Goal: Task Accomplishment & Management: Use online tool/utility

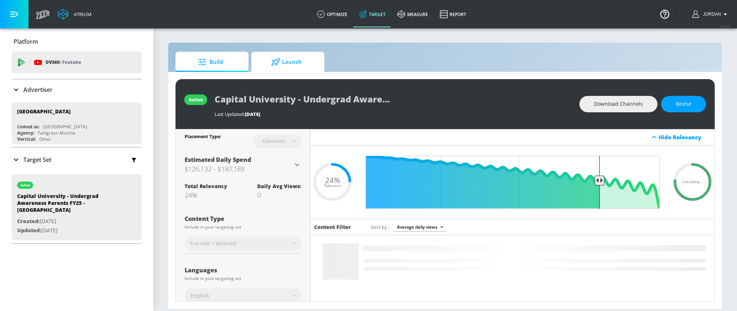
click at [302, 66] on span "Launch" at bounding box center [286, 62] width 55 height 18
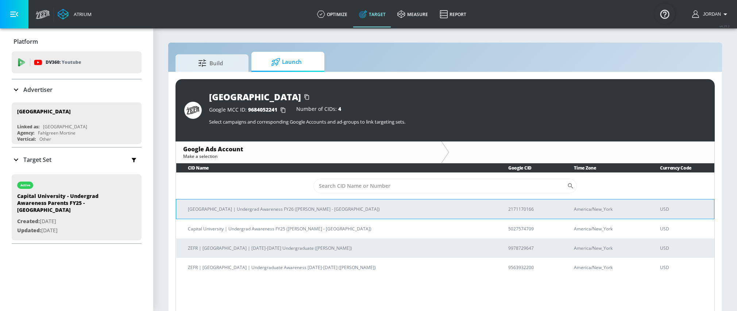
click at [351, 211] on p "[GEOGRAPHIC_DATA] | Undergrad Awareness FY26 ([PERSON_NAME] - [GEOGRAPHIC_DATA])" at bounding box center [339, 209] width 303 height 8
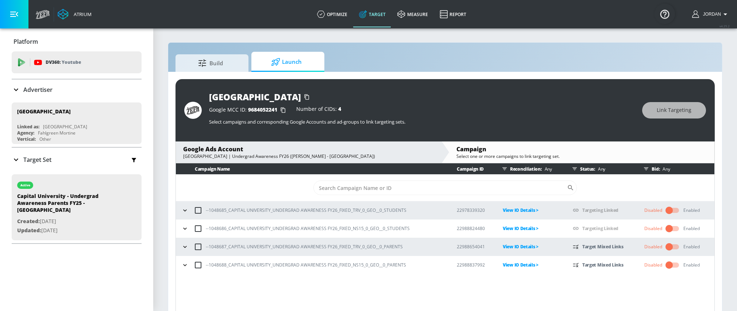
click at [186, 247] on icon "button" at bounding box center [184, 247] width 3 height 2
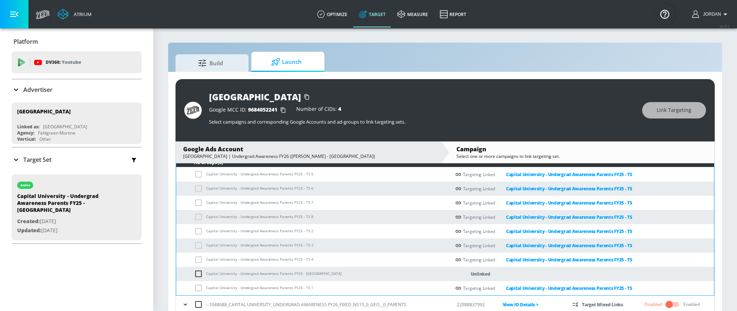
scroll to position [9, 0]
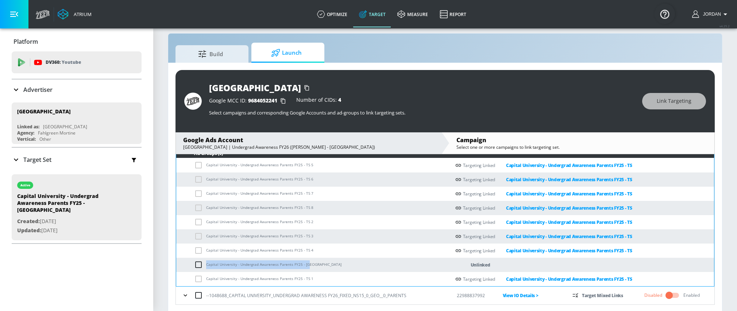
copy td "Capital University - Undergrad Awareness Parents FY25 - [GEOGRAPHIC_DATA]"
drag, startPoint x: 311, startPoint y: 263, endPoint x: 207, endPoint y: 266, distance: 103.3
click at [207, 266] on td "Capital University - Undergrad Awareness Parents FY25 - [GEOGRAPHIC_DATA]" at bounding box center [313, 265] width 274 height 14
click at [201, 265] on input "checkbox" at bounding box center [200, 265] width 12 height 9
checkbox input "true"
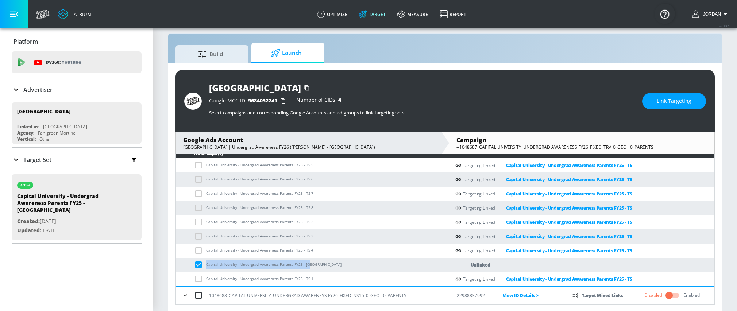
click at [671, 104] on span "Link Targeting" at bounding box center [674, 101] width 35 height 9
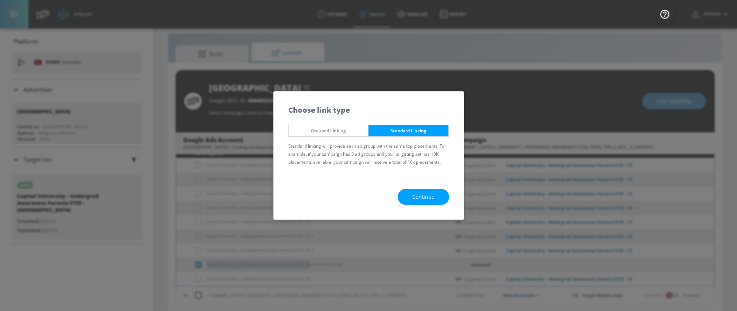
click at [431, 197] on span "Continue" at bounding box center [423, 197] width 22 height 9
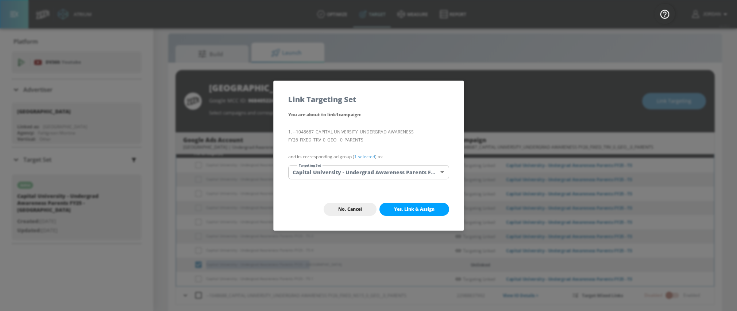
click at [338, 172] on body "Atrium optimize Target measure Report optimize Target measure Report v 4.25.2 J…" at bounding box center [368, 152] width 737 height 322
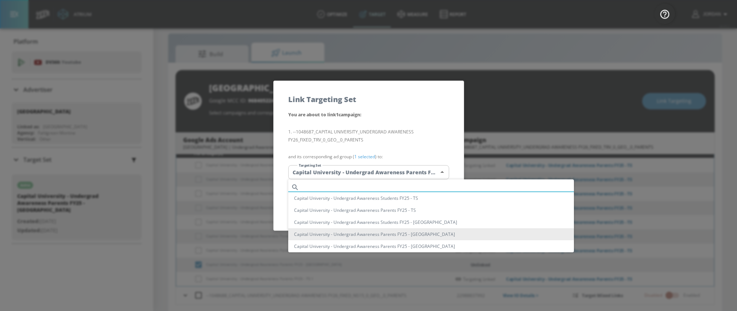
click at [334, 184] on input "text" at bounding box center [438, 187] width 272 height 10
paste input "Capital University - Undergrad Awareness Parents FY25 - [GEOGRAPHIC_DATA]"
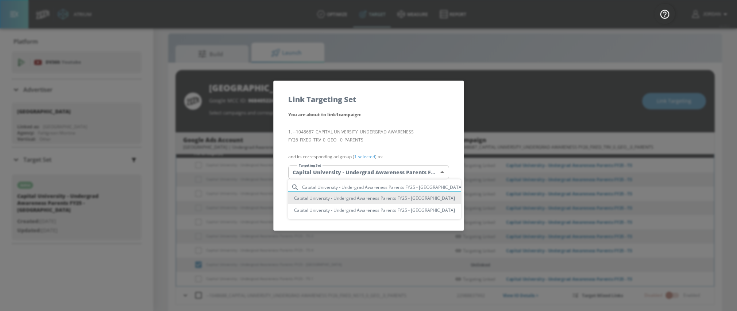
type input "Capital University - Undergrad Awareness Parents FY25 - [GEOGRAPHIC_DATA]"
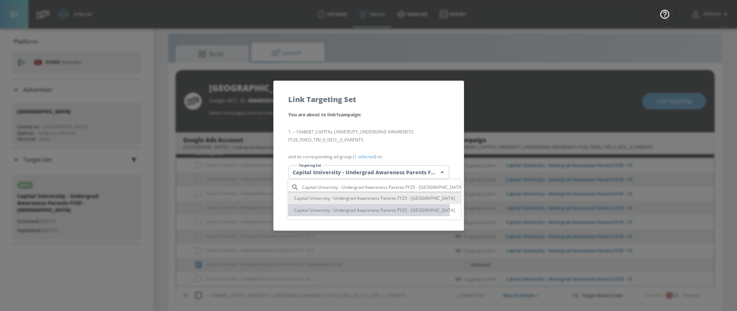
click at [341, 209] on li "Capital University - Undergrad Awareness Parents FY25 - [GEOGRAPHIC_DATA]" at bounding box center [374, 210] width 173 height 12
type input "6754cabe-05e8-46f4-93f2-ae0a9dc41cec"
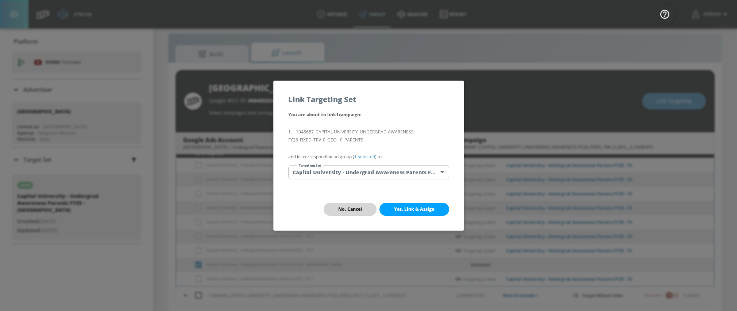
click at [358, 208] on span "No, Cancel" at bounding box center [350, 210] width 24 height 6
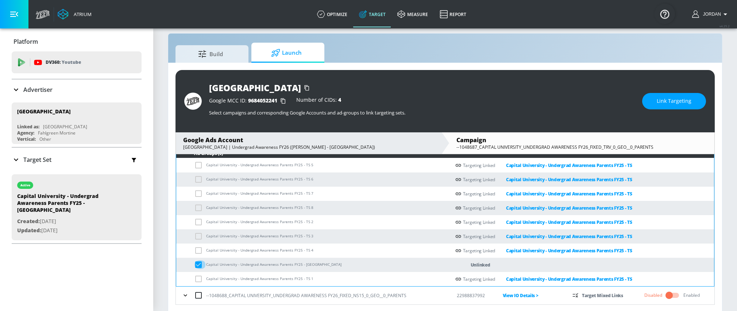
click at [197, 266] on input "checkbox" at bounding box center [200, 265] width 12 height 9
checkbox input "true"
click at [668, 100] on span "Link Targeting" at bounding box center [674, 101] width 35 height 9
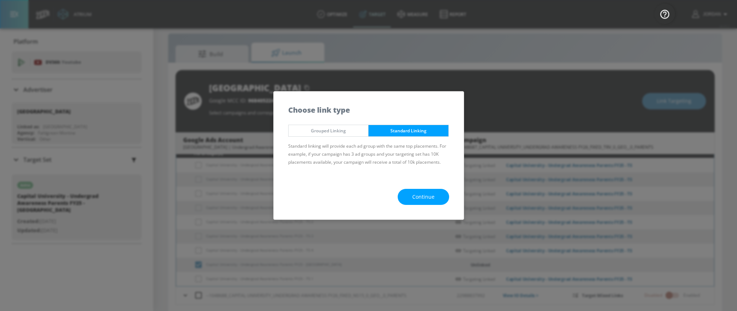
click at [426, 193] on span "Continue" at bounding box center [423, 197] width 22 height 9
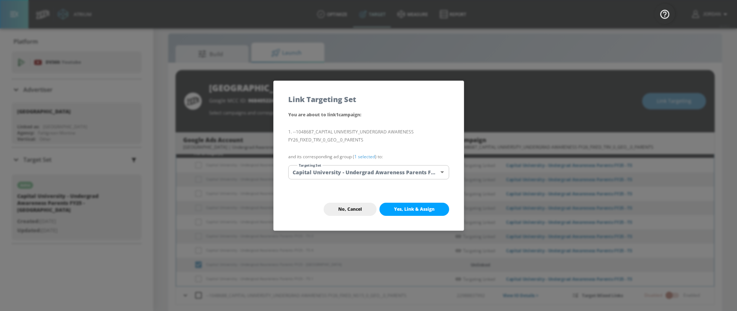
click at [404, 174] on body "Atrium optimize Target measure Report optimize Target measure Report v 4.25.2 J…" at bounding box center [368, 152] width 737 height 322
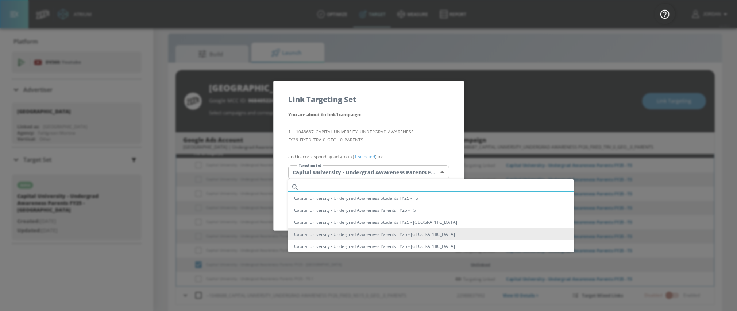
click at [367, 187] on input "text" at bounding box center [438, 187] width 272 height 10
paste input "Capital University - Undergrad Awareness Parents FY25 - [GEOGRAPHIC_DATA]"
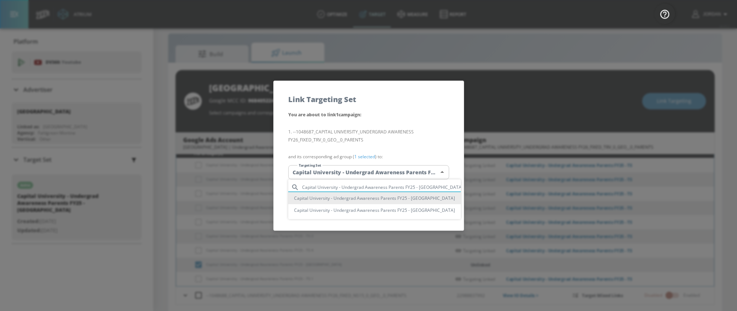
type input "Capital University - Undergrad Awareness Parents FY25 - [GEOGRAPHIC_DATA]"
click at [364, 198] on li "Capital University - Undergrad Awareness Parents FY25 - [GEOGRAPHIC_DATA]" at bounding box center [374, 198] width 173 height 12
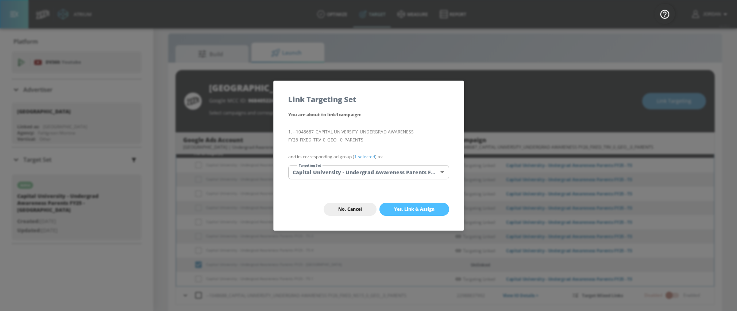
click at [409, 212] on span "Yes, Link & Assign" at bounding box center [414, 210] width 41 height 6
checkbox input "false"
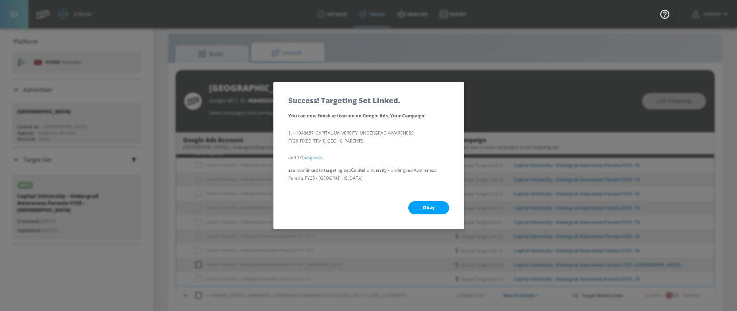
click at [423, 209] on span "Okay" at bounding box center [429, 208] width 12 height 6
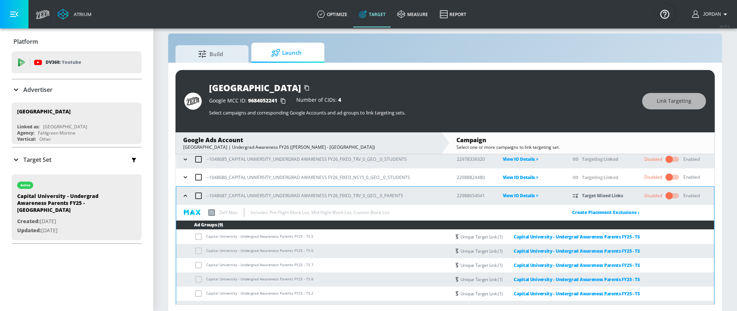
scroll to position [6, 0]
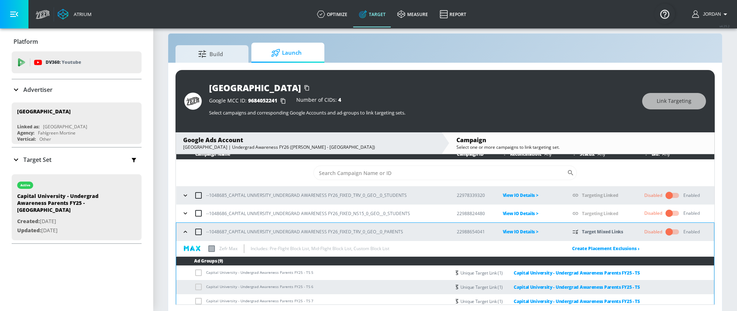
click at [187, 231] on icon "button" at bounding box center [185, 231] width 7 height 7
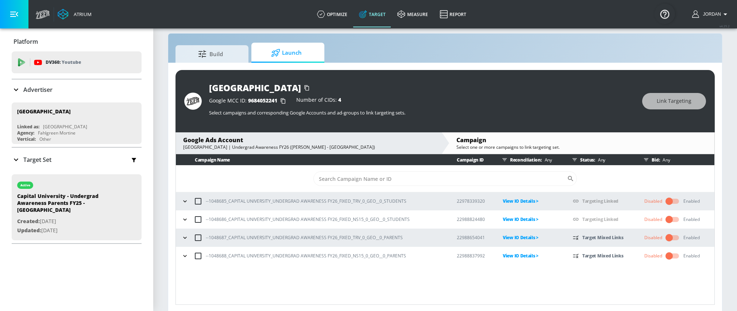
click at [184, 254] on icon "button" at bounding box center [184, 256] width 7 height 7
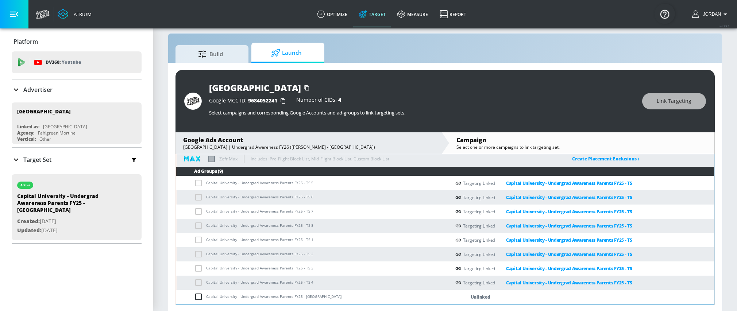
scroll to position [10, 0]
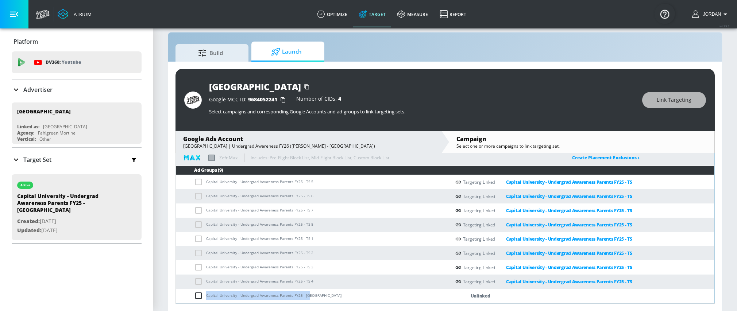
copy td "Capital University - Undergrad Awareness Parents FY25 - [GEOGRAPHIC_DATA]"
drag, startPoint x: 309, startPoint y: 297, endPoint x: 206, endPoint y: 290, distance: 103.5
click at [206, 290] on td "Capital University - Undergrad Awareness Parents FY25 - [GEOGRAPHIC_DATA]" at bounding box center [313, 296] width 274 height 14
click at [198, 297] on input "checkbox" at bounding box center [200, 296] width 12 height 9
checkbox input "true"
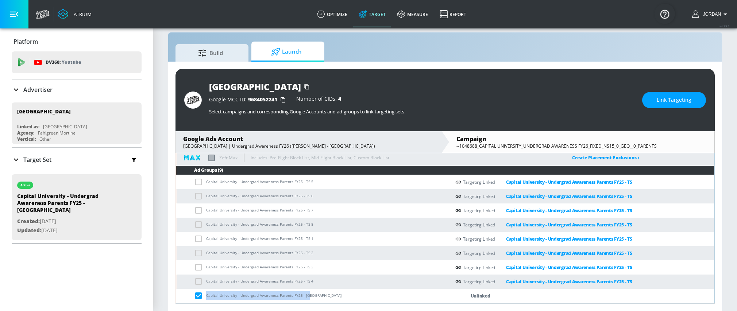
click at [679, 103] on span "Link Targeting" at bounding box center [674, 100] width 35 height 9
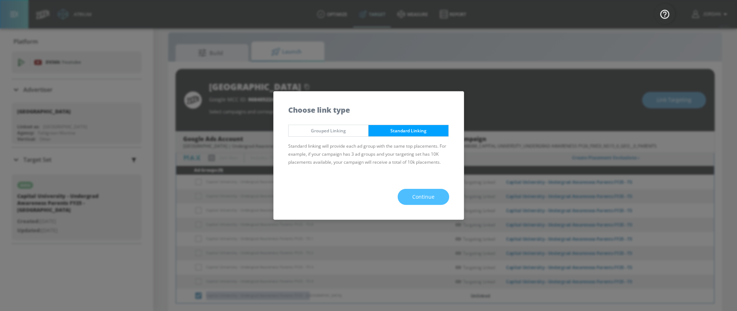
click at [427, 192] on button "Continue" at bounding box center [423, 197] width 51 height 16
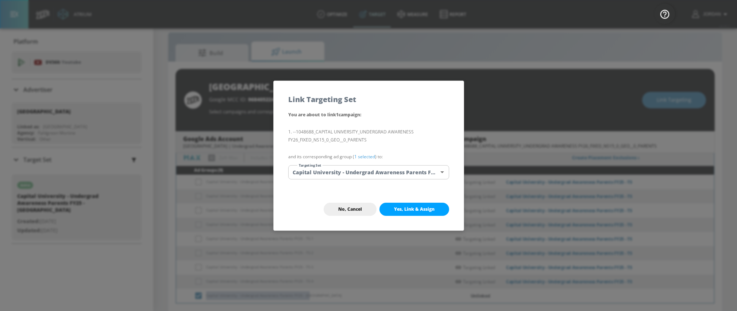
click at [363, 172] on body "Atrium optimize Target measure Report optimize Target measure Report v 4.25.2 J…" at bounding box center [368, 151] width 737 height 322
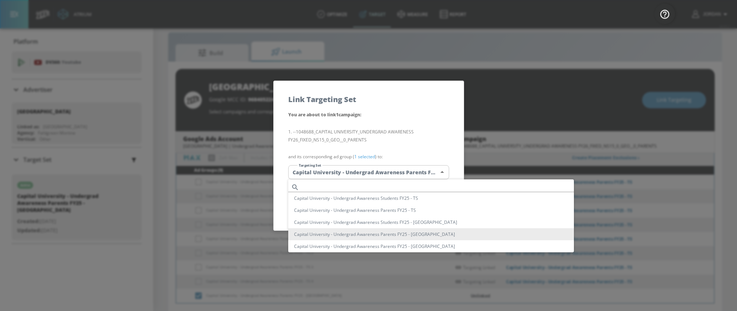
click at [354, 184] on input "text" at bounding box center [438, 187] width 272 height 10
paste input "Capital University - Undergrad Awareness Parents FY25 - [GEOGRAPHIC_DATA]"
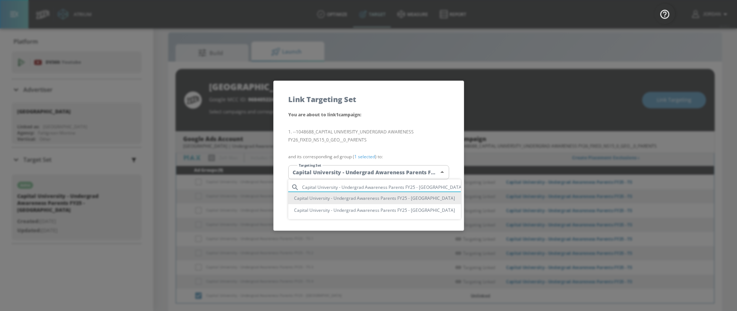
type input "Capital University - Undergrad Awareness Parents FY25 - [GEOGRAPHIC_DATA]"
click at [365, 196] on li "Capital University - Undergrad Awareness Parents FY25 - [GEOGRAPHIC_DATA]" at bounding box center [374, 198] width 173 height 12
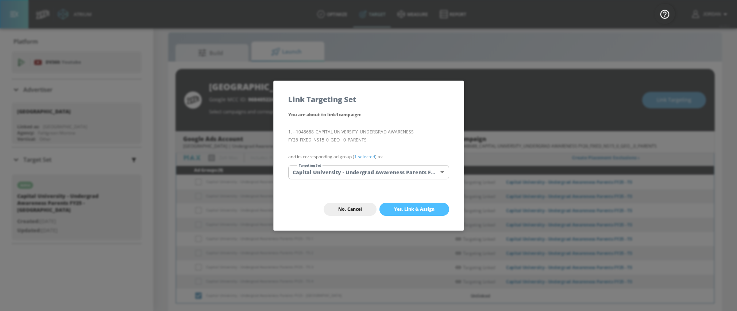
click at [426, 209] on span "Yes, Link & Assign" at bounding box center [414, 210] width 41 height 6
checkbox input "false"
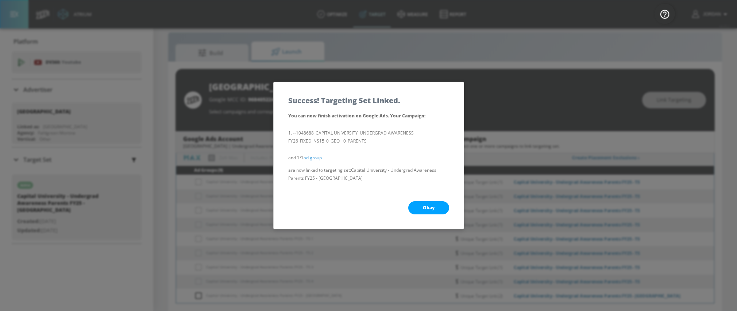
click at [426, 209] on span "Okay" at bounding box center [429, 208] width 12 height 6
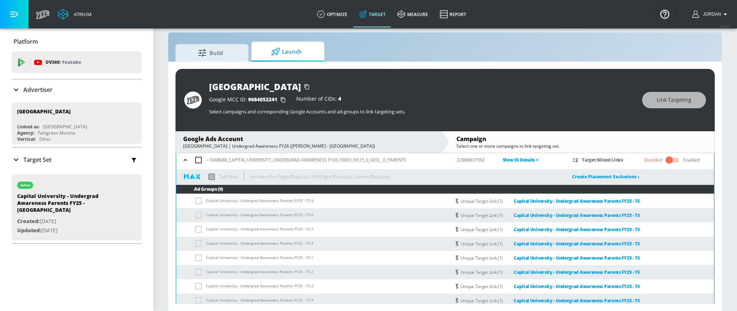
scroll to position [114, 0]
